Goal: Transaction & Acquisition: Purchase product/service

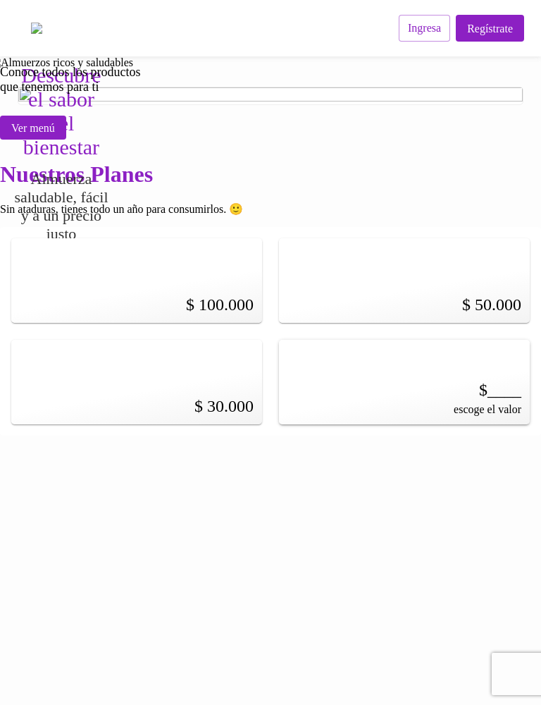
scroll to position [703, 0]
click at [424, 32] on span "Ingresa" at bounding box center [424, 27] width 33 height 13
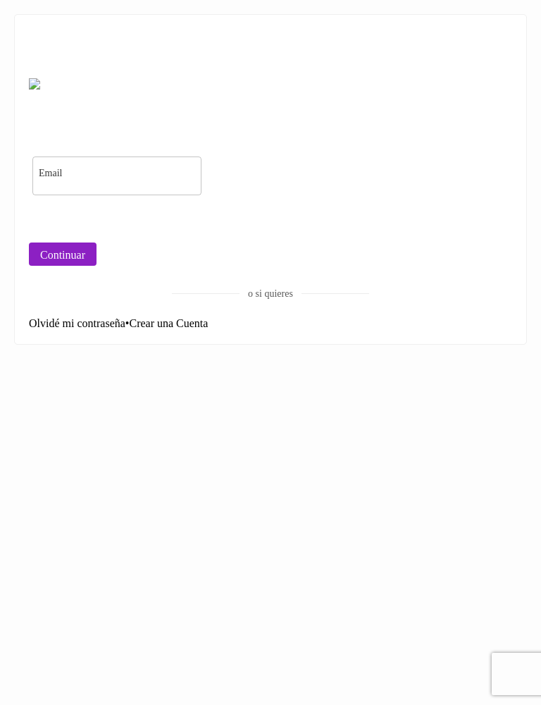
click at [97, 266] on button "Continuar" at bounding box center [63, 253] width 68 height 23
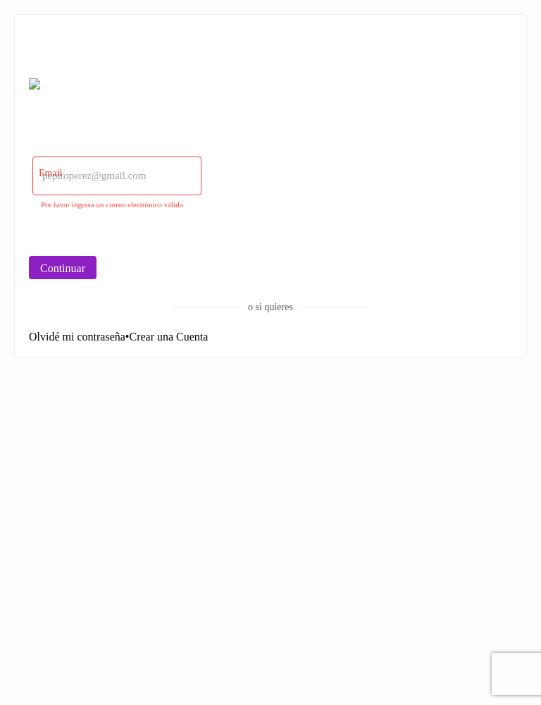
click at [202, 195] on input "email" at bounding box center [116, 175] width 169 height 39
click at [125, 343] on link "Olvidé mi contraseña" at bounding box center [77, 337] width 97 height 12
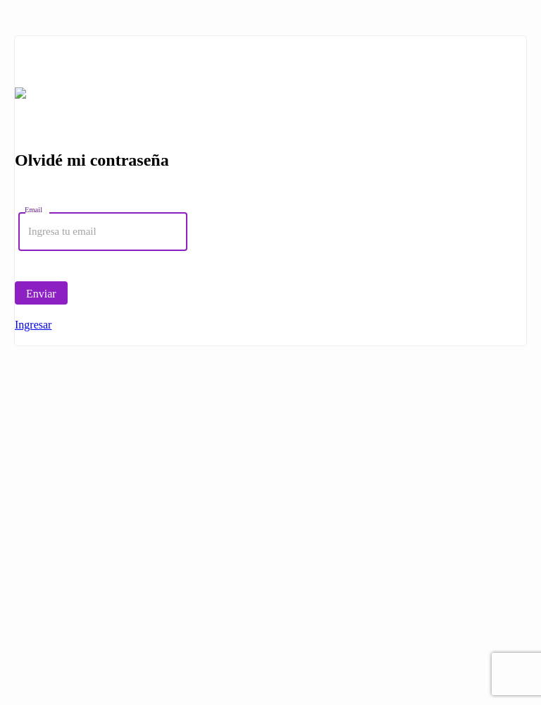
click at [408, 114] on div "Olvidé mi contraseña Email ​ Enviar Ingresar" at bounding box center [270, 190] width 513 height 311
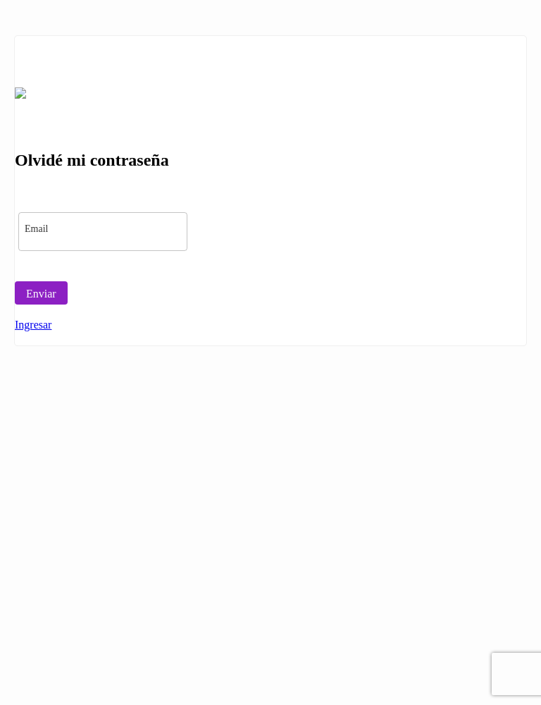
click at [453, 11] on div "Olvidé mi contraseña Email ​ Enviar Ingresar" at bounding box center [270, 190] width 541 height 381
click at [307, 281] on div at bounding box center [271, 270] width 512 height 21
click at [51, 331] on link "Ingresar" at bounding box center [33, 325] width 37 height 12
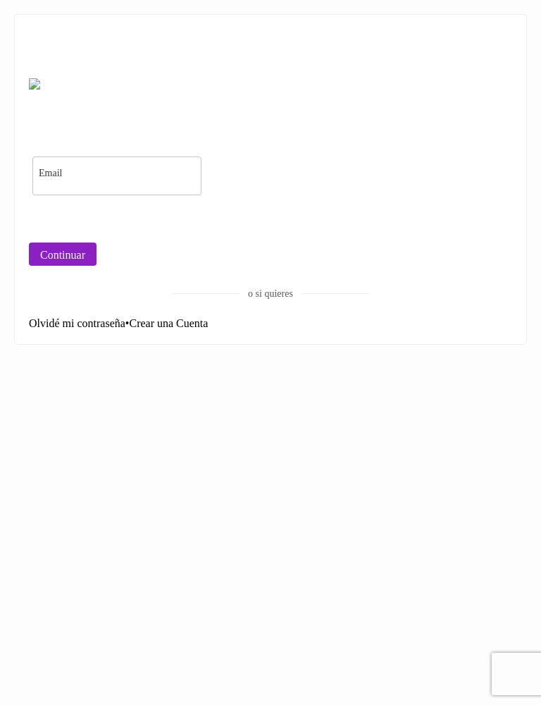
click at [208, 329] on link "Crear una Cuenta" at bounding box center [168, 323] width 79 height 12
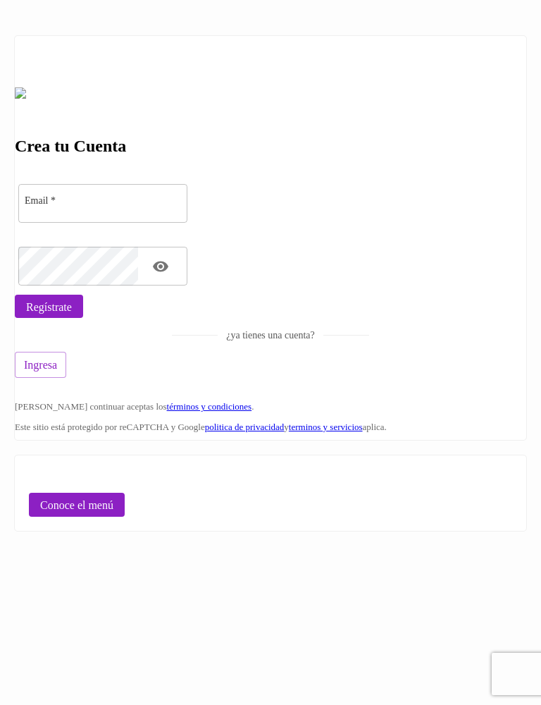
click at [113, 512] on span "Conoce el menú" at bounding box center [76, 504] width 73 height 13
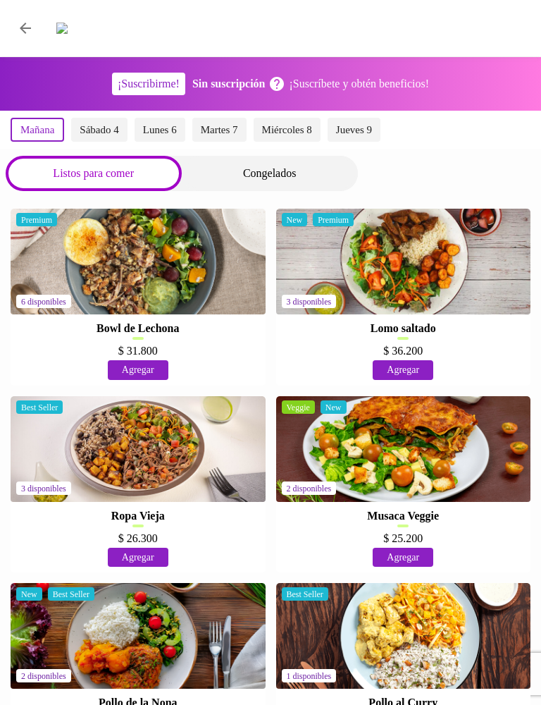
click at [291, 156] on div "Congelados" at bounding box center [270, 173] width 176 height 35
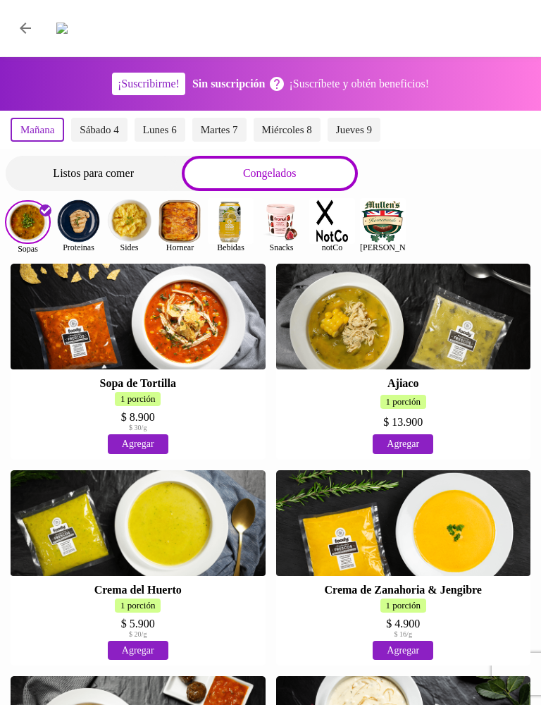
click at [81, 210] on img at bounding box center [79, 221] width 46 height 46
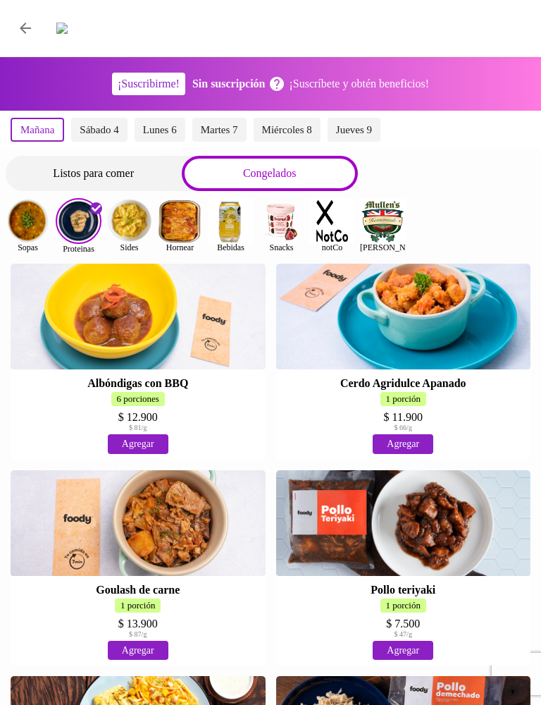
click at [129, 209] on img at bounding box center [129, 221] width 46 height 46
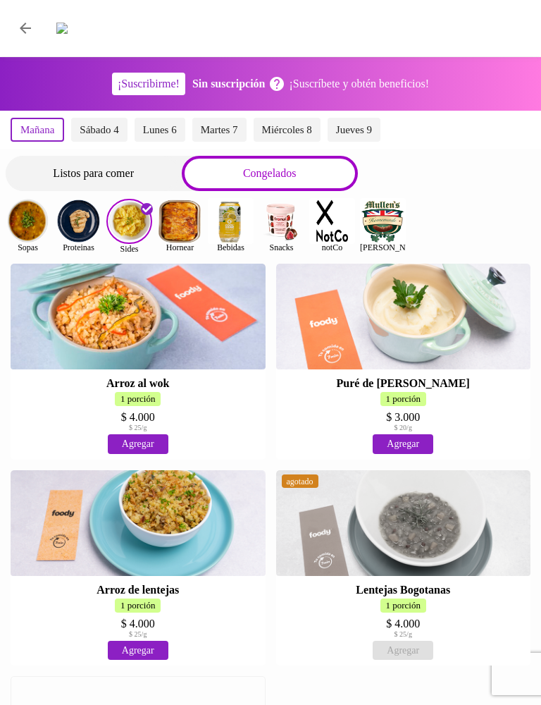
click at [183, 205] on img at bounding box center [180, 221] width 46 height 46
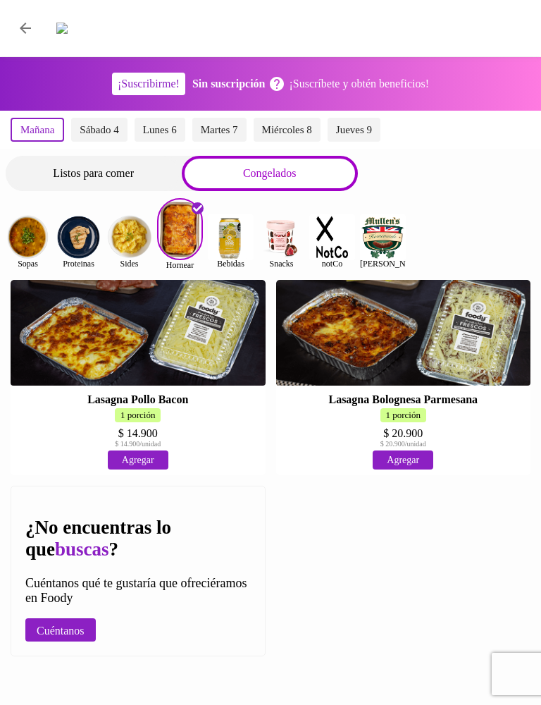
click at [232, 218] on img at bounding box center [231, 237] width 46 height 46
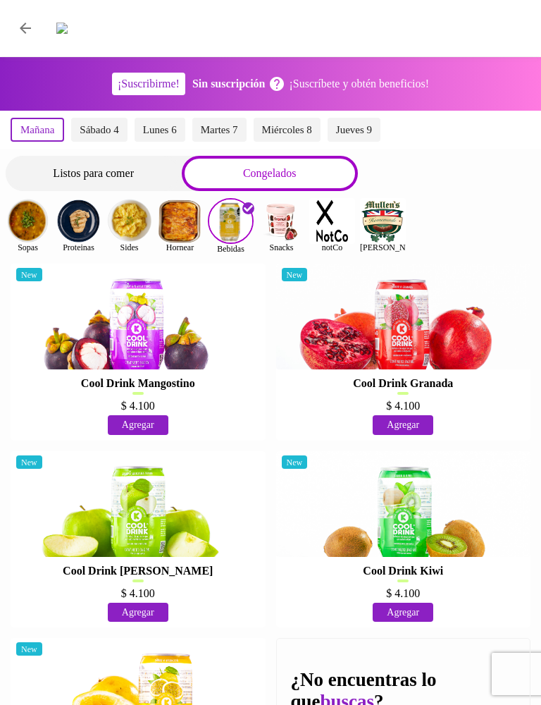
click at [281, 210] on img at bounding box center [282, 221] width 46 height 46
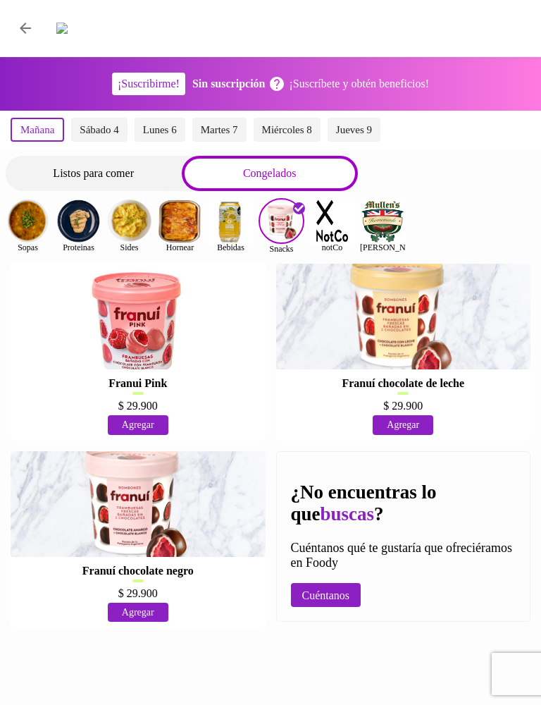
click at [329, 209] on img at bounding box center [332, 221] width 46 height 46
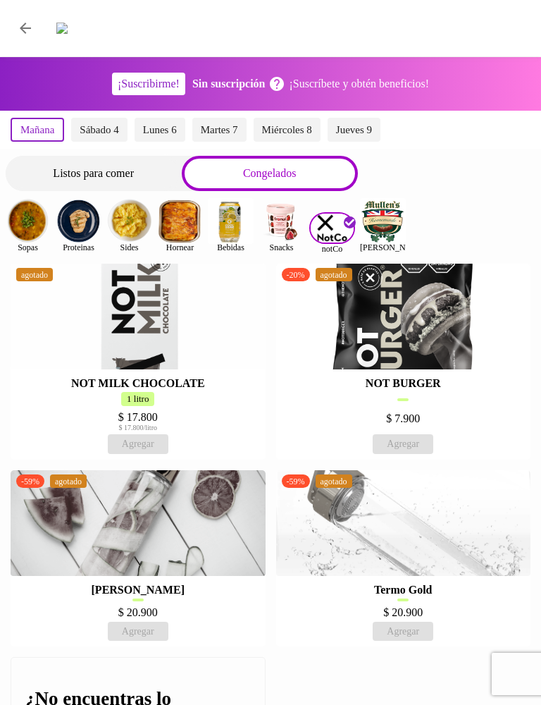
click at [387, 209] on img at bounding box center [383, 221] width 46 height 46
